Goal: Find specific page/section: Find specific page/section

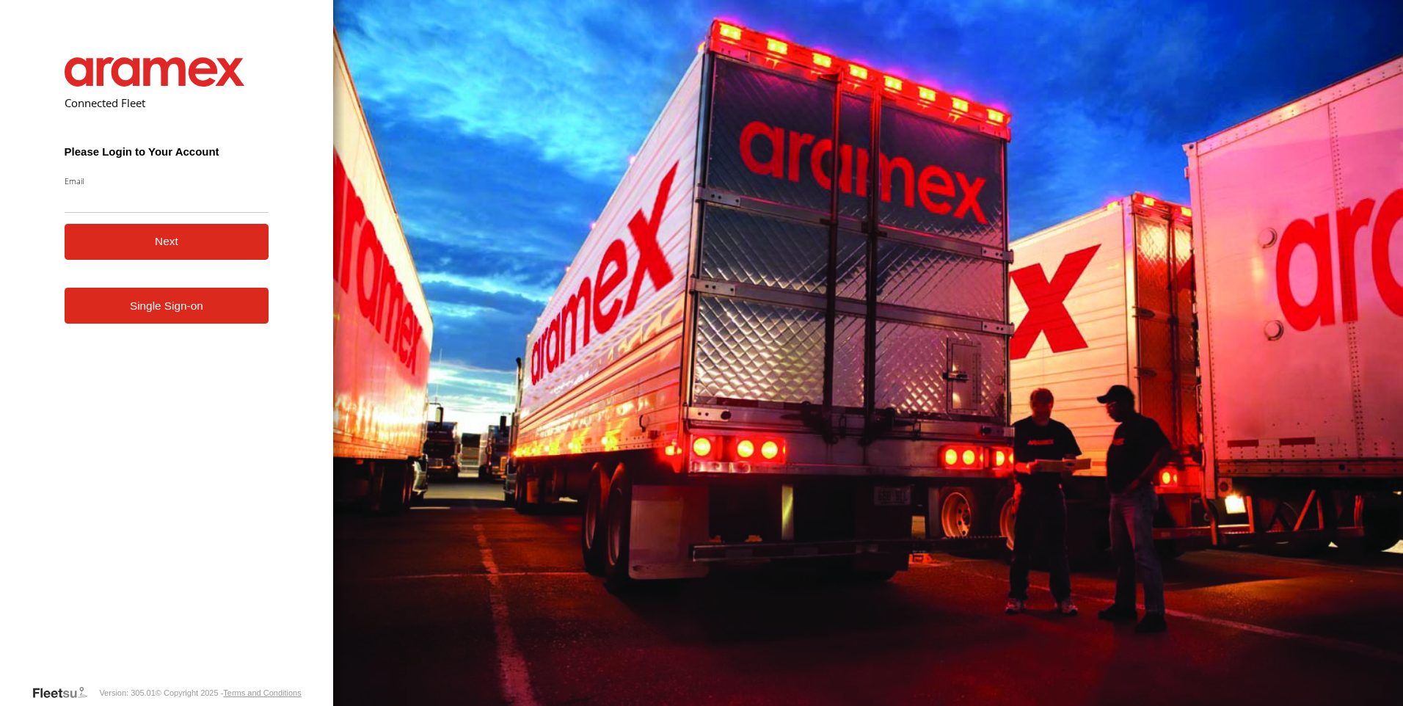
click at [187, 312] on link "Single Sign-on" at bounding box center [167, 306] width 205 height 36
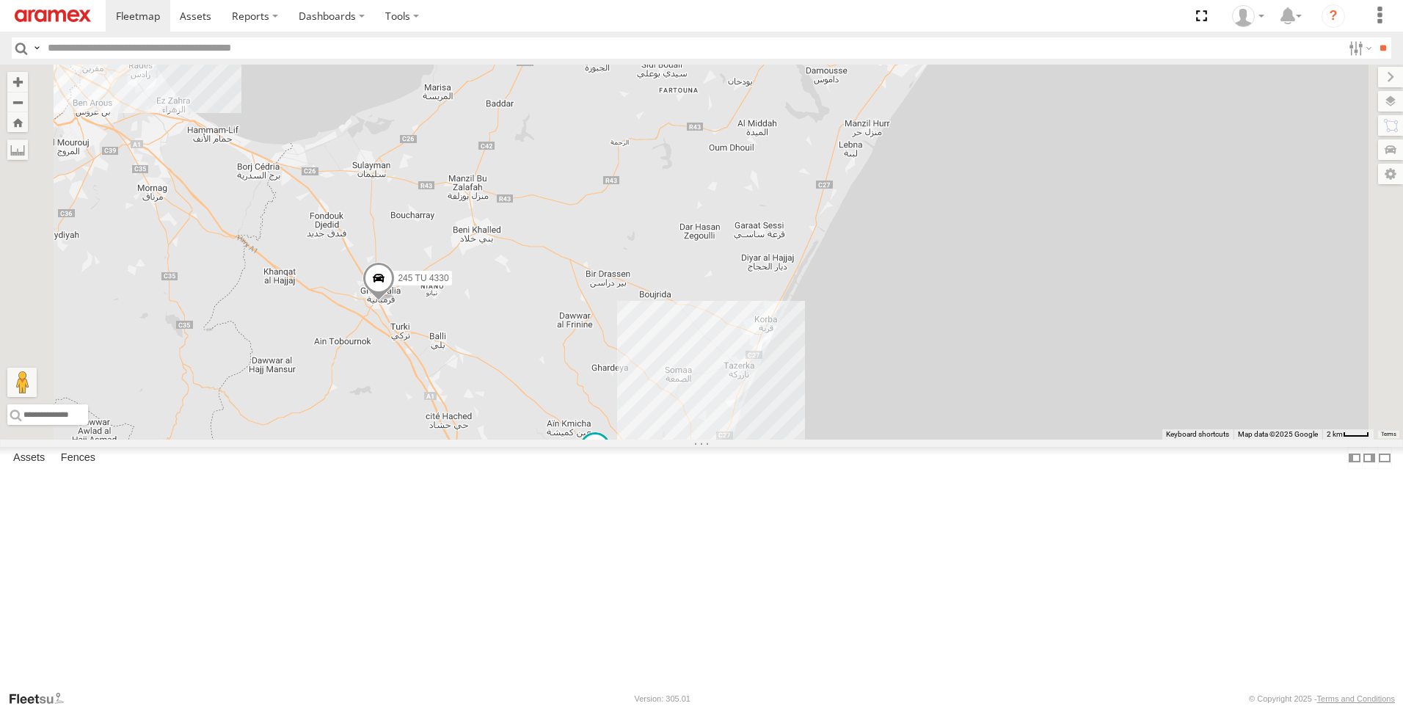
drag, startPoint x: 716, startPoint y: 227, endPoint x: 811, endPoint y: 398, distance: 195.8
click at [811, 398] on div "241 TU 2027 245 TU 4330 241 TU 8769 247 TU 7028 231 TU 3162 245 TU 4329 246 TU …" at bounding box center [701, 252] width 1403 height 375
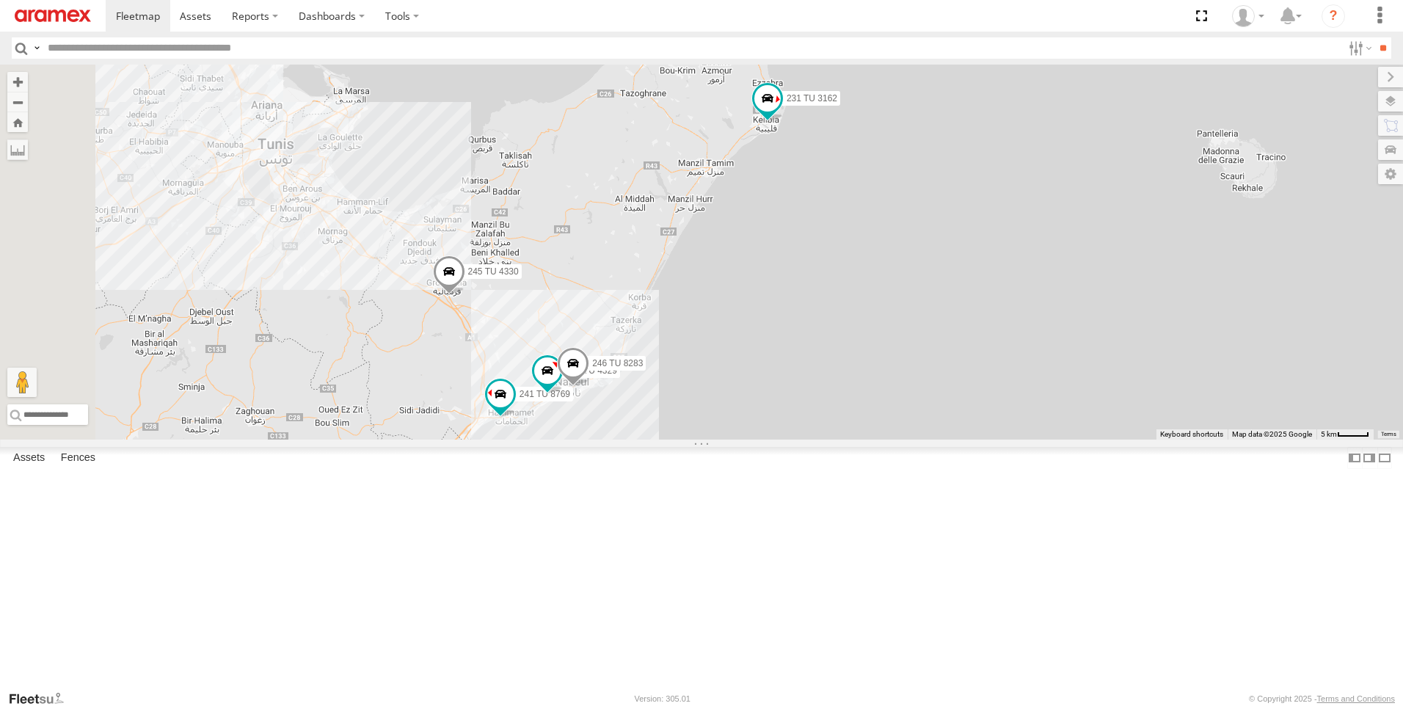
drag, startPoint x: 727, startPoint y: 215, endPoint x: 745, endPoint y: 320, distance: 106.5
click at [745, 320] on div "245 TU 4330 241 TU 8769 245 TU 4329 231 TU 3162 246 TU 8283" at bounding box center [701, 252] width 1403 height 375
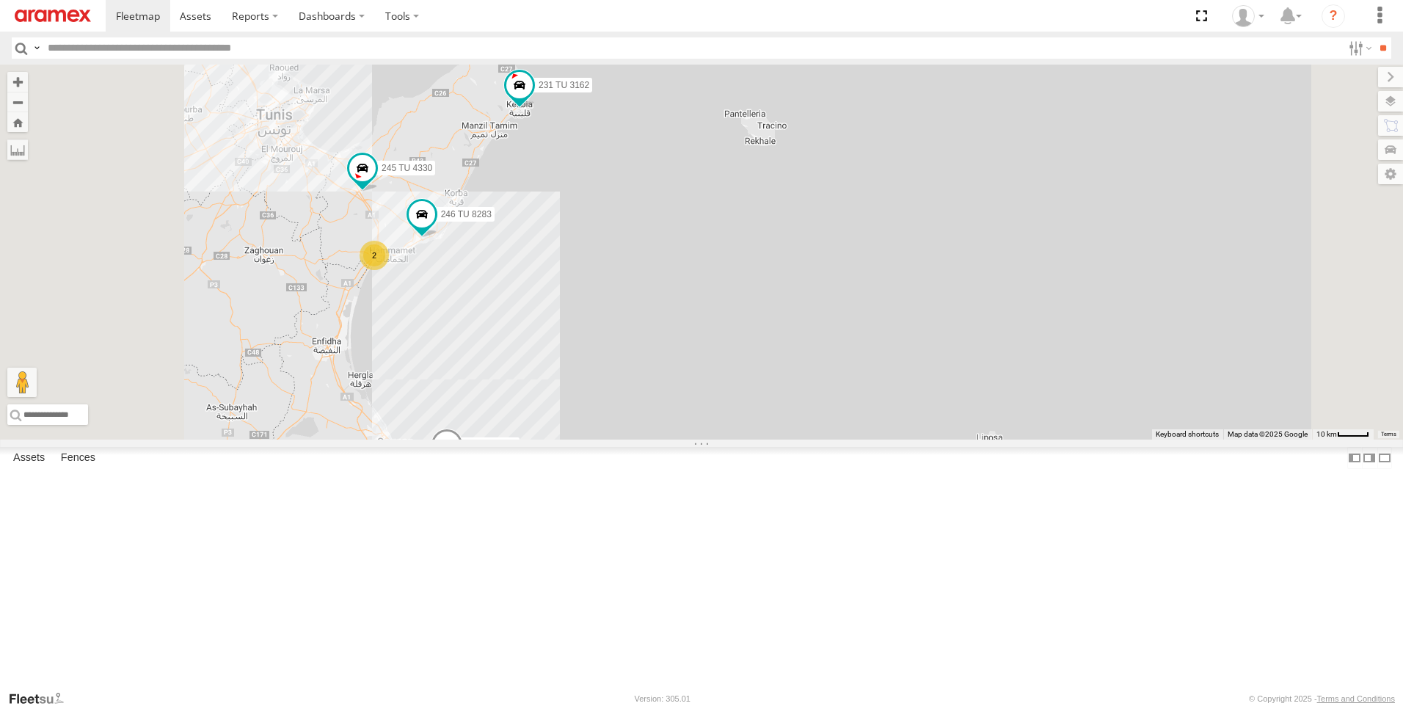
drag, startPoint x: 722, startPoint y: 429, endPoint x: 767, endPoint y: 280, distance: 154.9
click at [782, 302] on div "241 TU 2027 245 TU 4330 231 TU 3162 246 TU 8283 2 247 TU 7028" at bounding box center [701, 252] width 1403 height 375
